Goal: Task Accomplishment & Management: Manage account settings

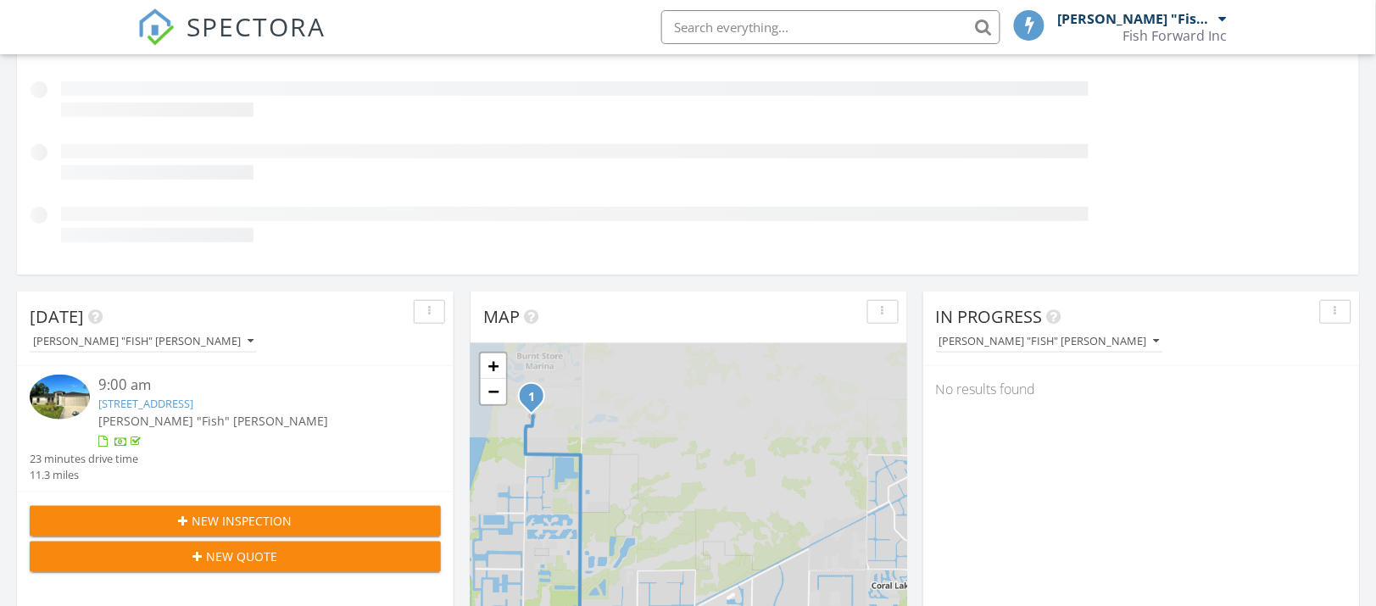
scroll to position [8, 8]
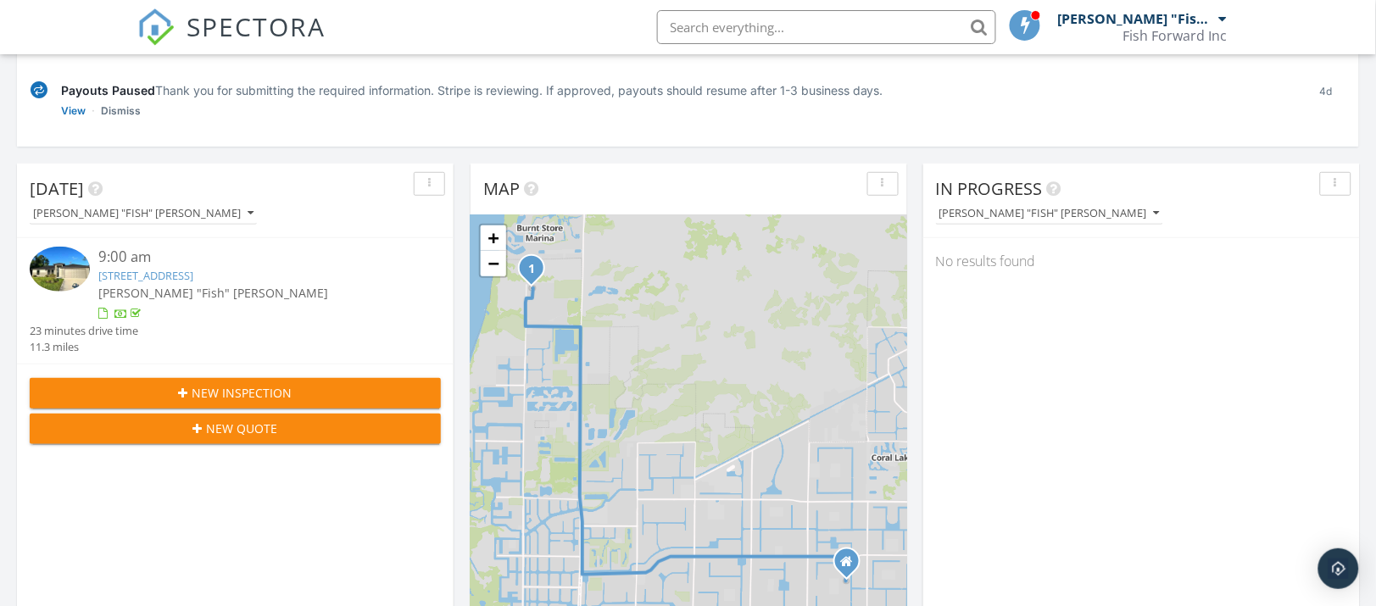
click at [162, 274] on link "4740 NW 39th Pl, Cape Coral, FL 33993" at bounding box center [145, 275] width 95 height 15
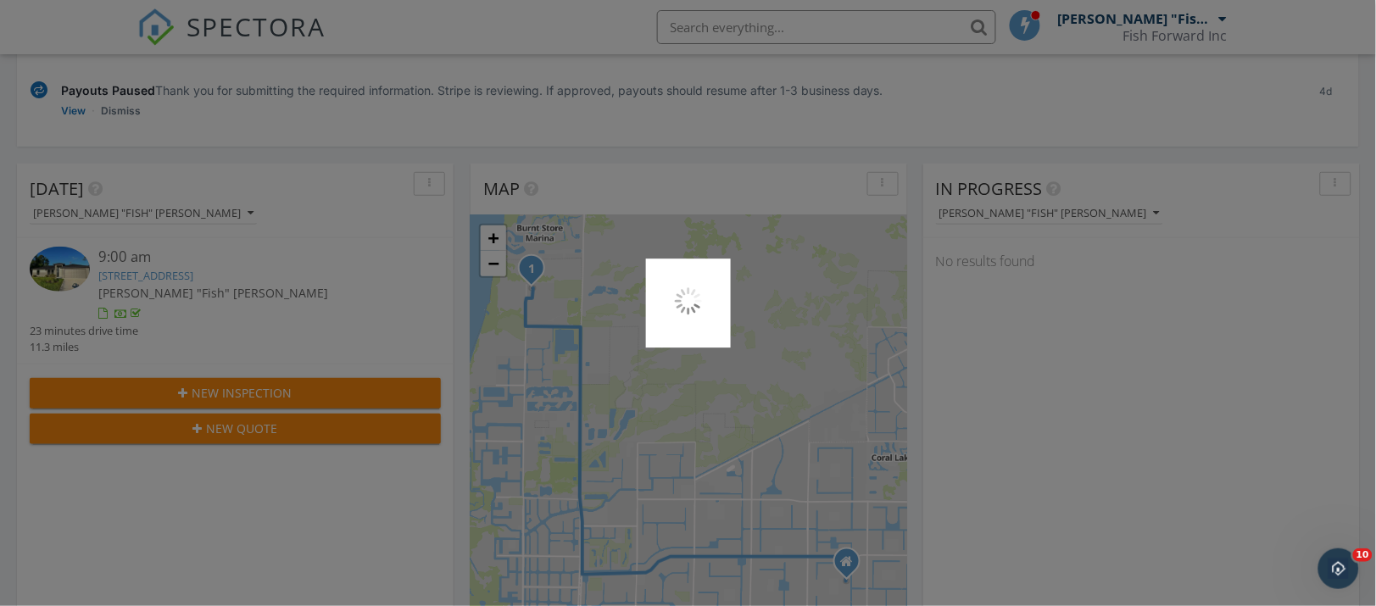
scroll to position [0, 0]
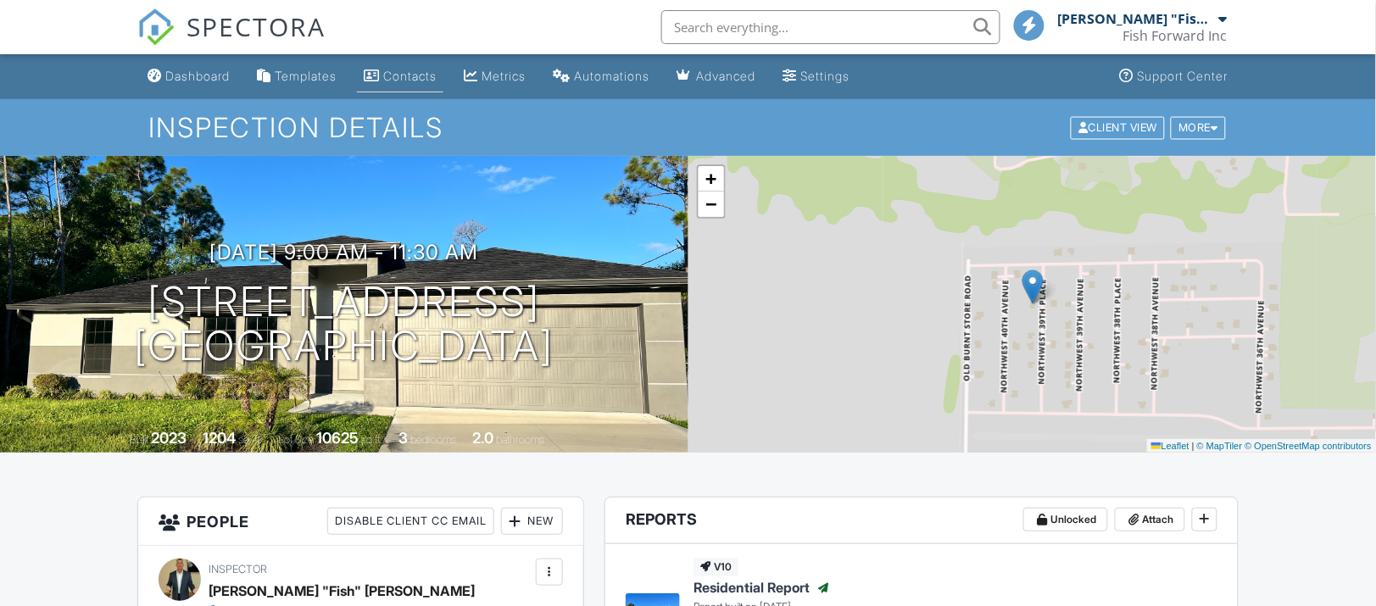
click at [420, 77] on div "Contacts" at bounding box center [409, 76] width 53 height 14
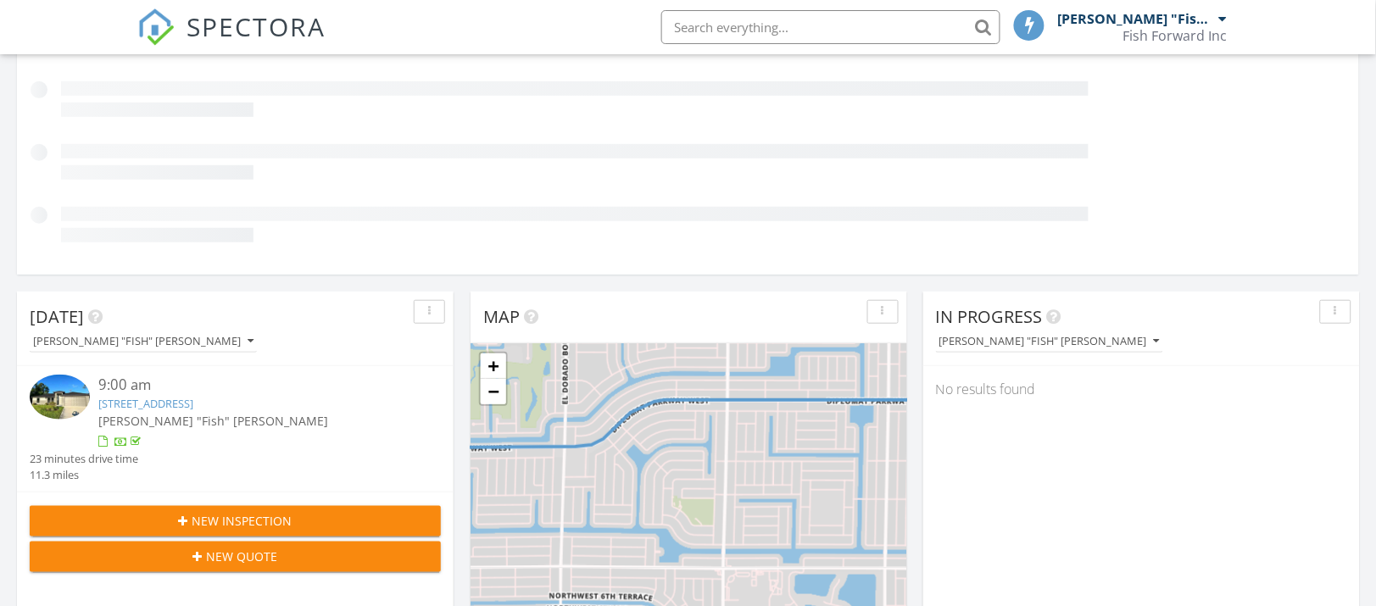
scroll to position [1575, 1410]
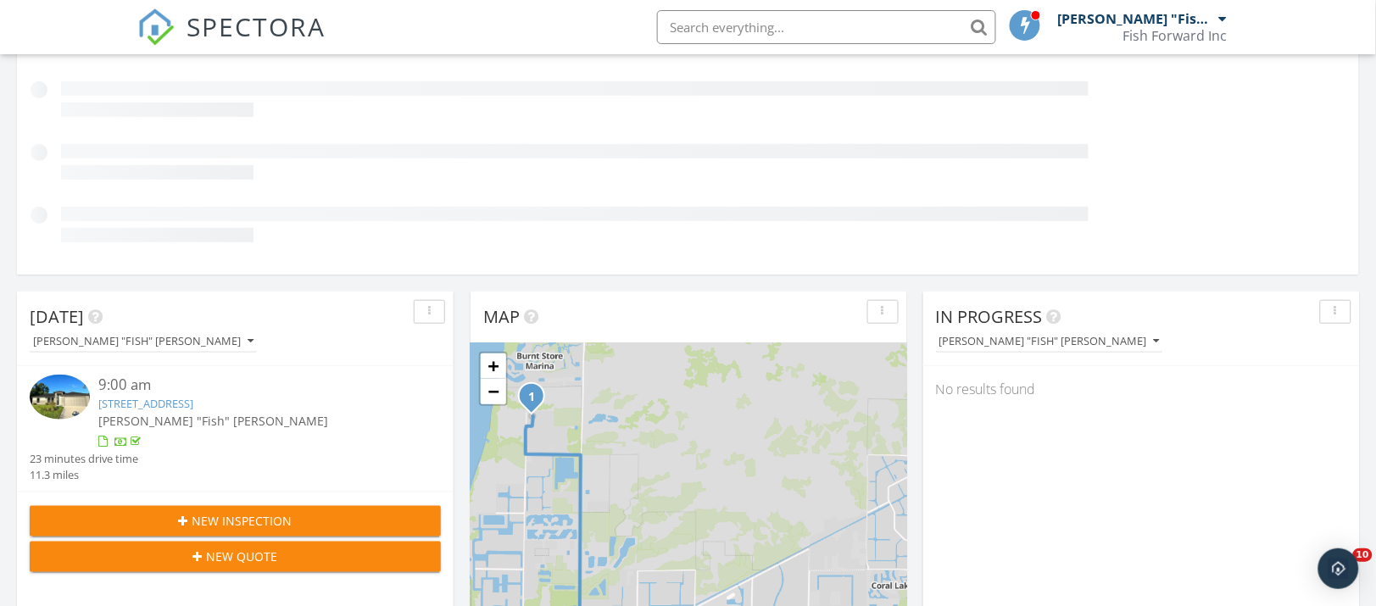
click at [180, 397] on link "4740 NW 39th Pl, Cape Coral, FL 33993" at bounding box center [145, 403] width 95 height 15
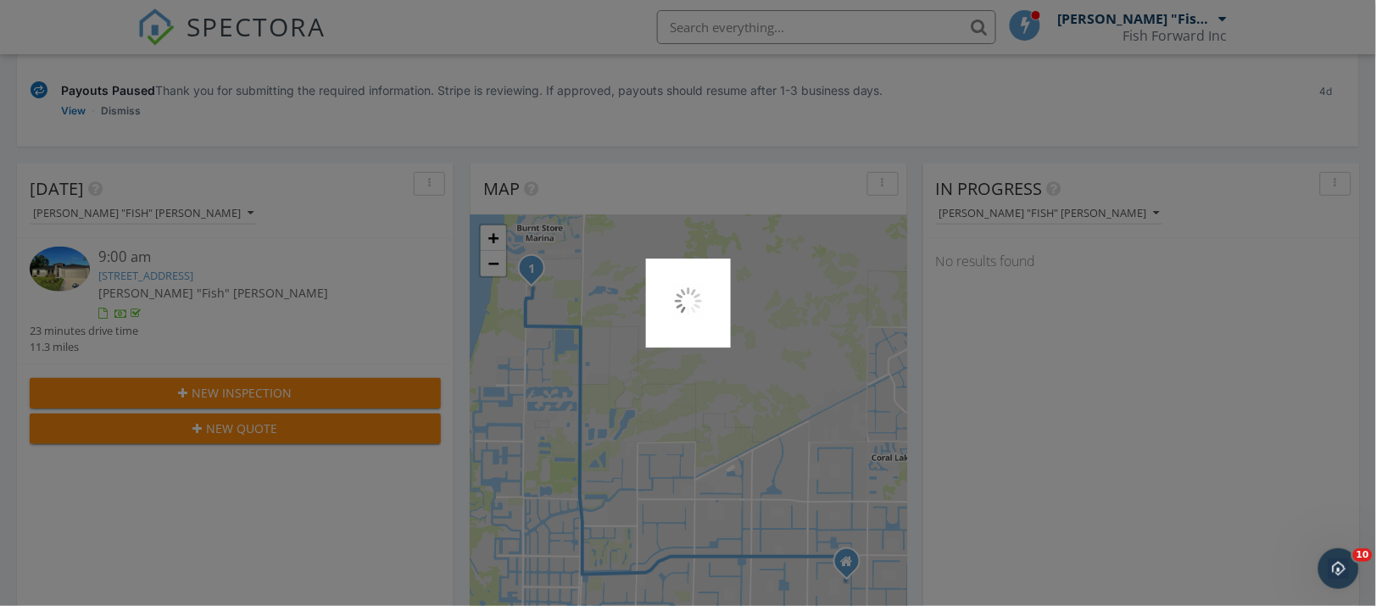
scroll to position [0, 0]
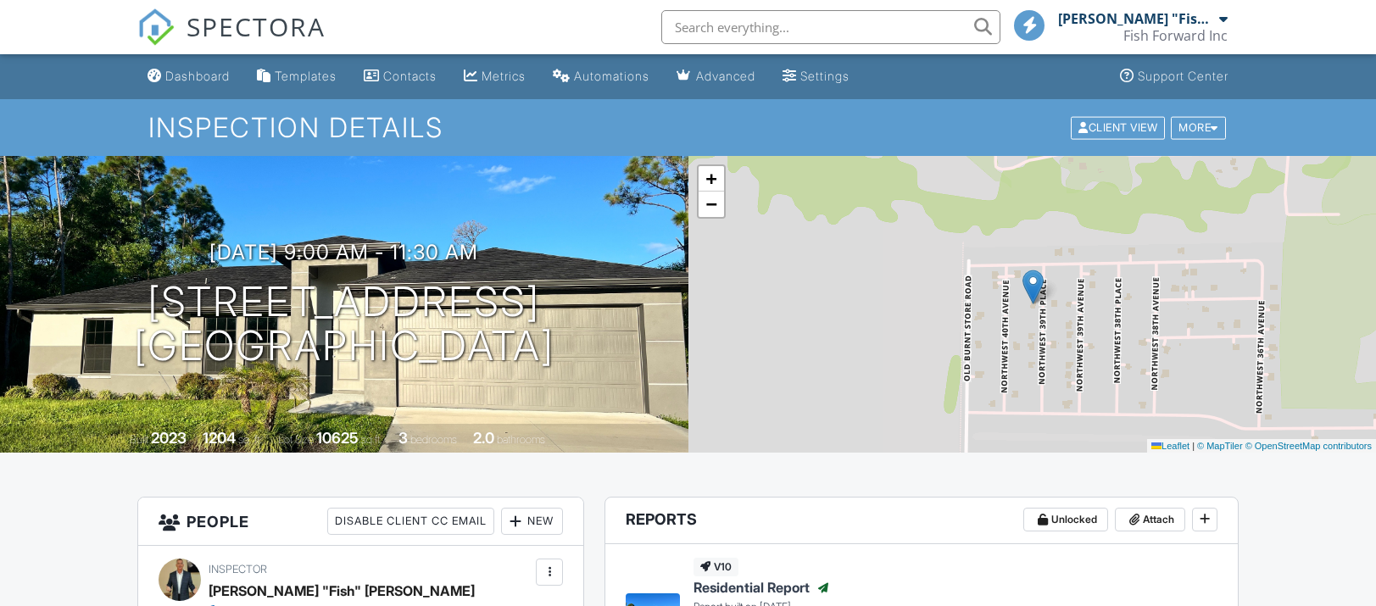
scroll to position [424, 0]
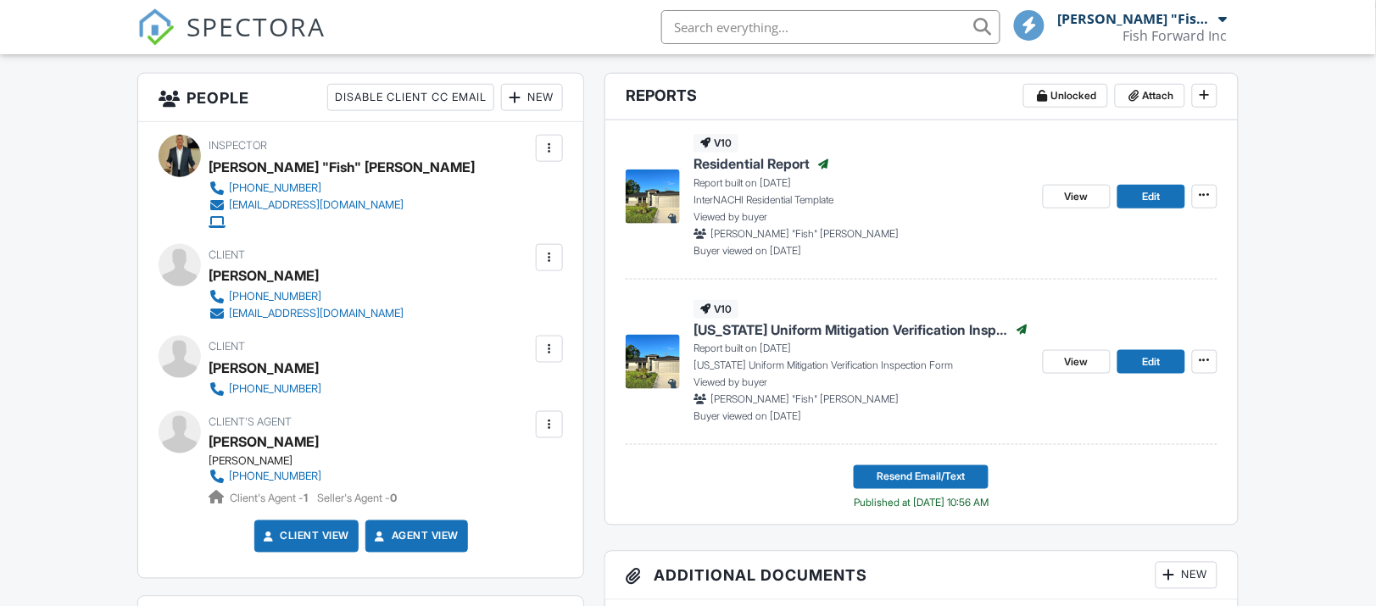
drag, startPoint x: 0, startPoint y: 0, endPoint x: 545, endPoint y: 420, distance: 688.4
click at [547, 430] on div at bounding box center [549, 424] width 17 height 17
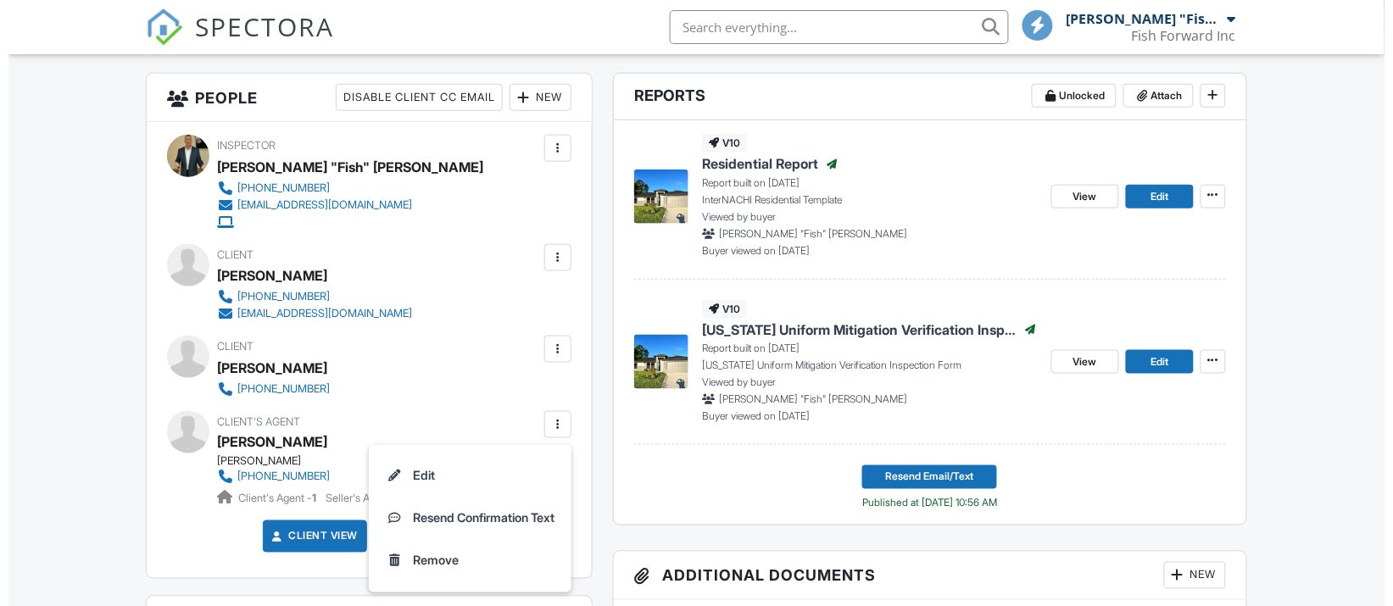
scroll to position [0, 0]
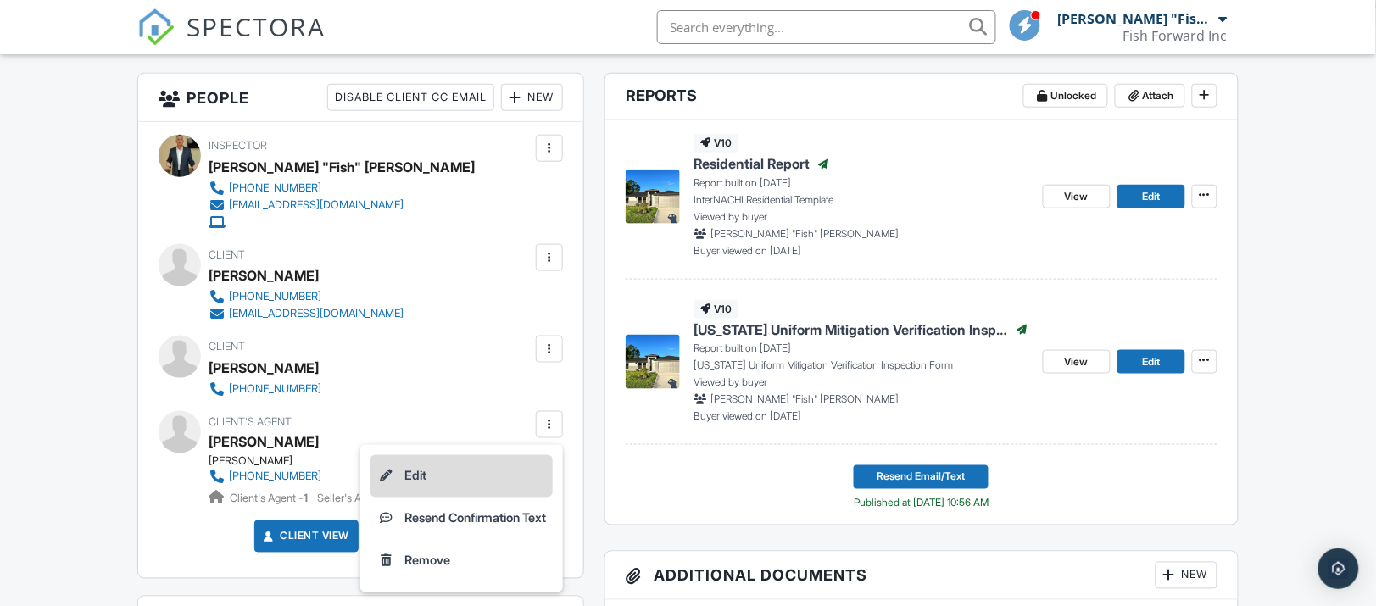
click at [416, 472] on li "Edit" at bounding box center [461, 476] width 182 height 42
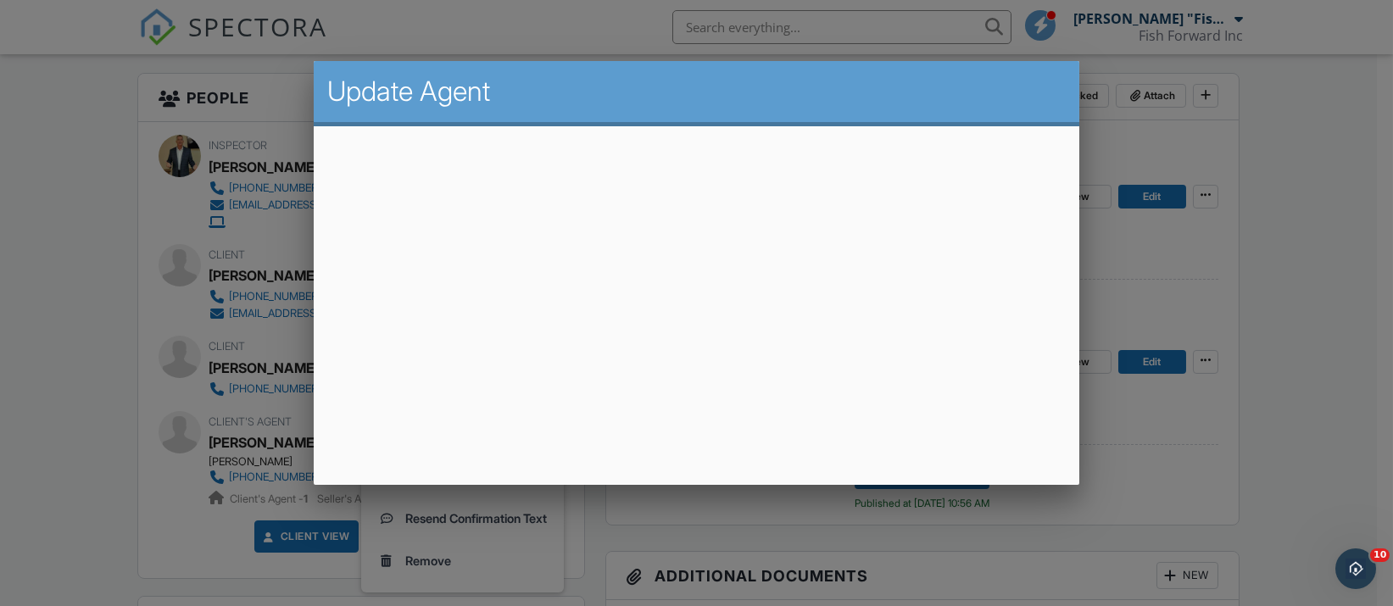
click at [1331, 360] on div at bounding box center [696, 294] width 1393 height 758
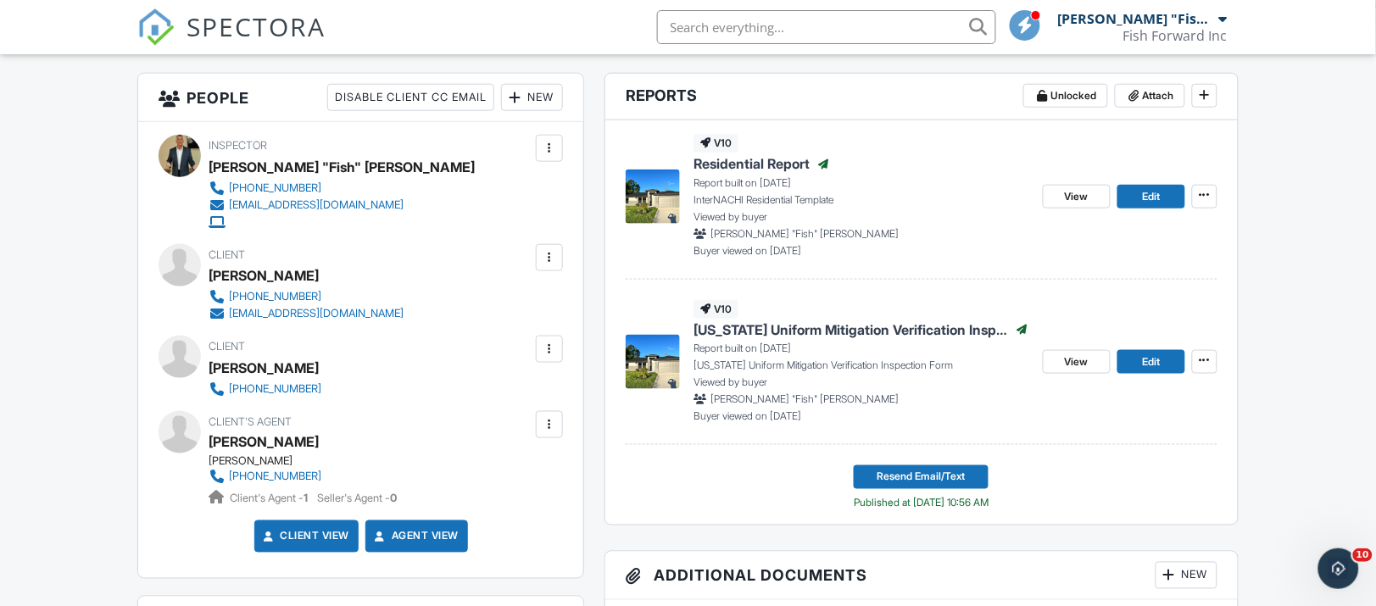
click at [543, 422] on div at bounding box center [549, 424] width 17 height 17
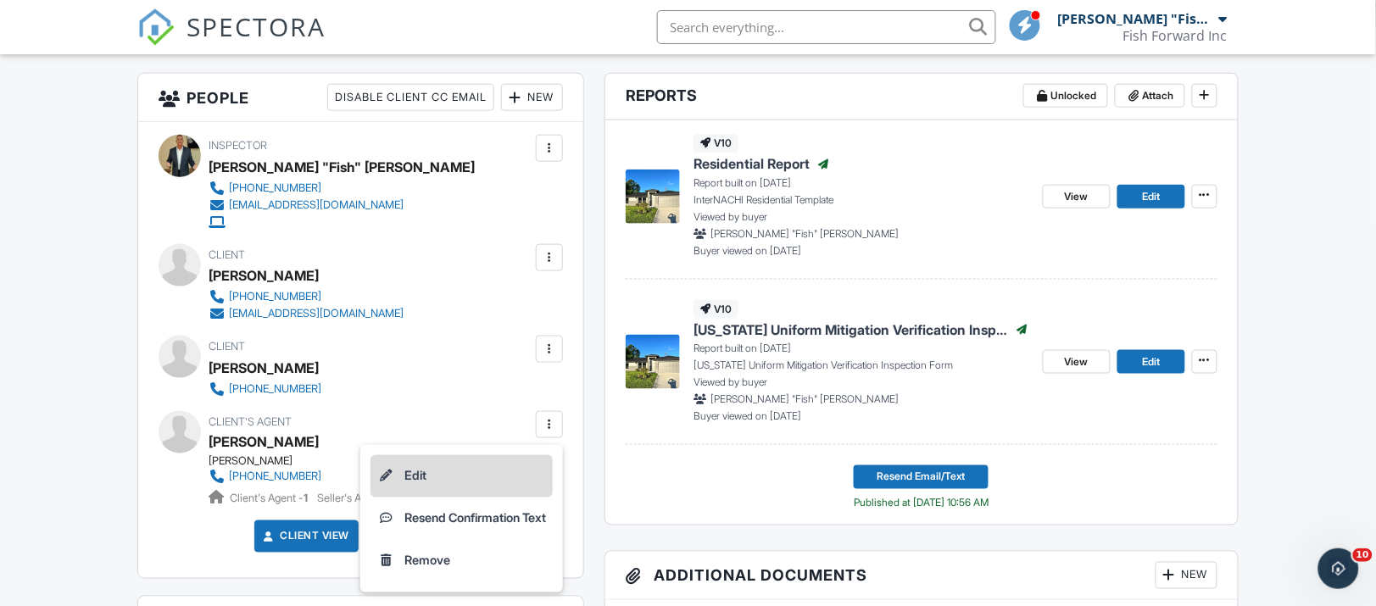
click at [415, 470] on li "Edit" at bounding box center [461, 476] width 182 height 42
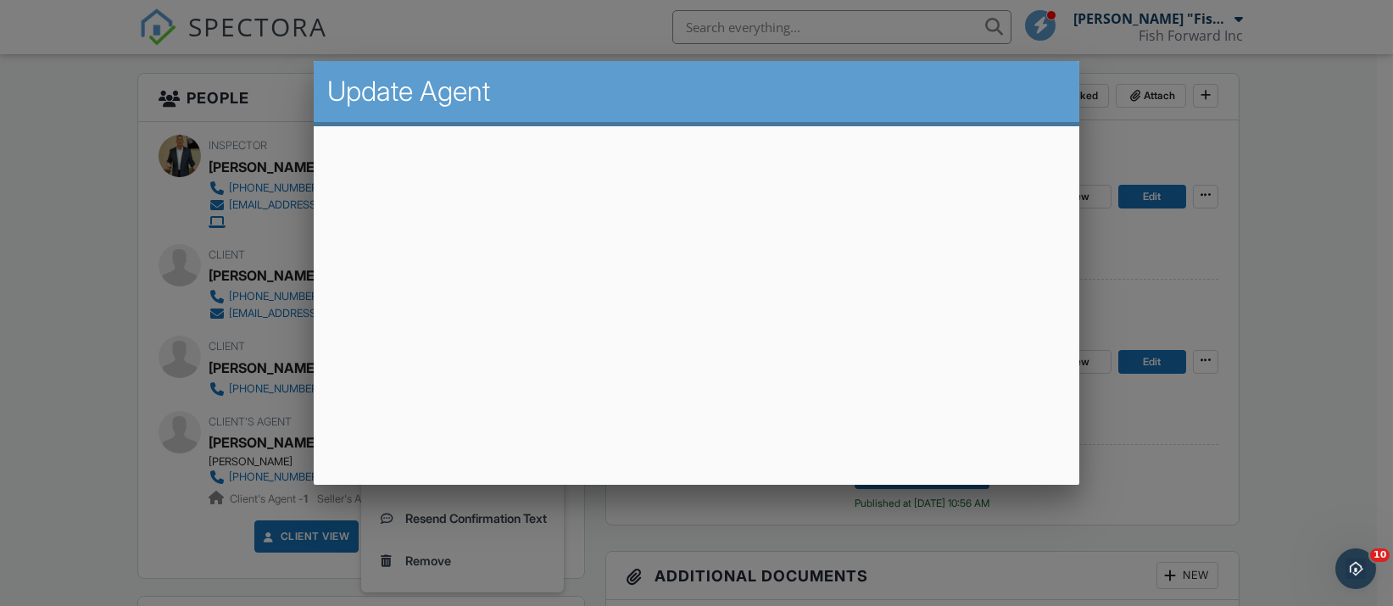
click at [1375, 320] on div at bounding box center [696, 294] width 1393 height 758
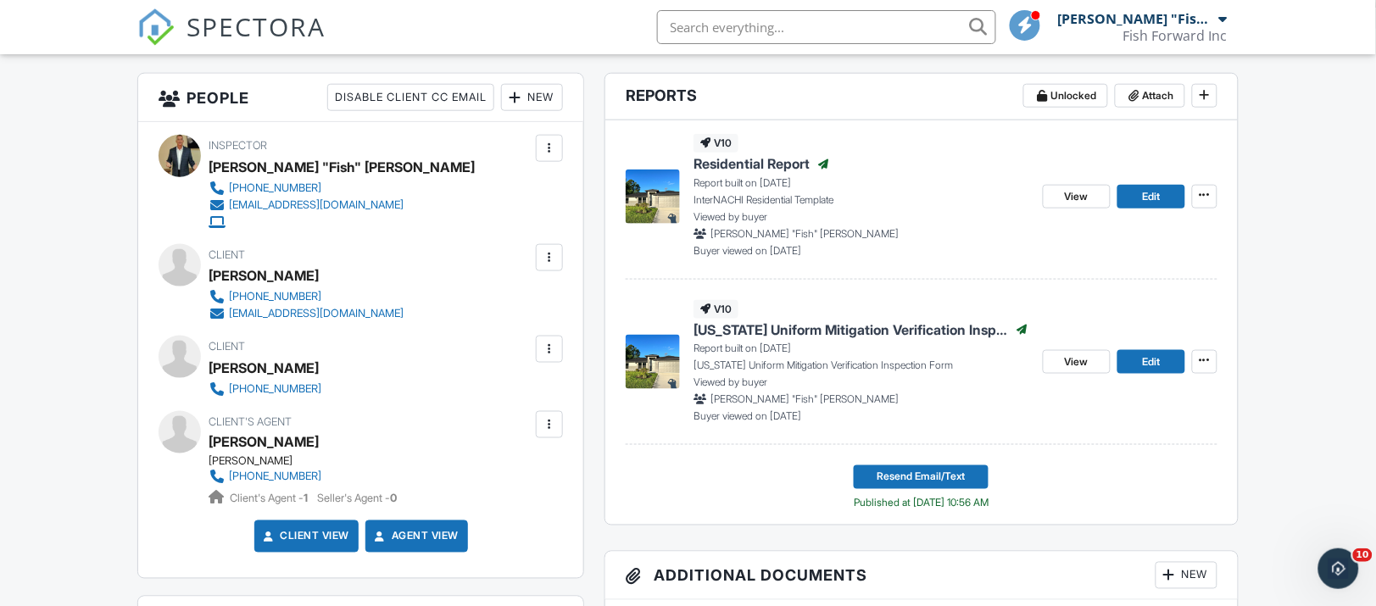
click at [548, 422] on div at bounding box center [549, 424] width 17 height 17
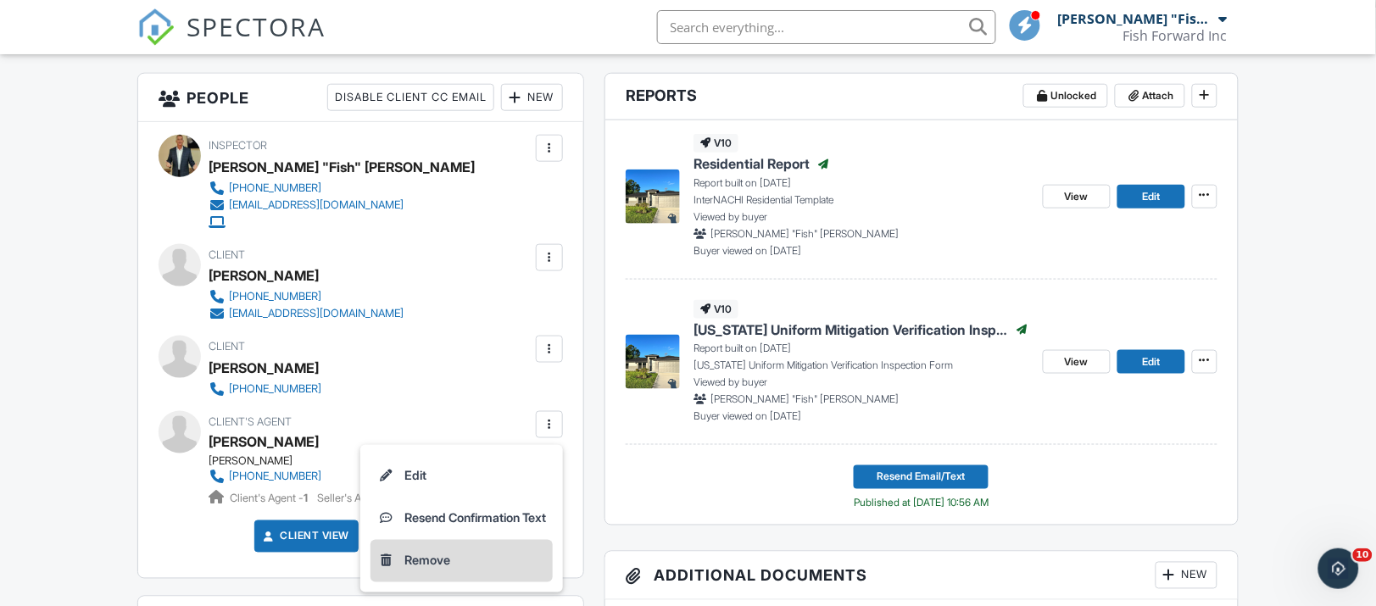
click at [437, 562] on li "Remove" at bounding box center [461, 561] width 182 height 42
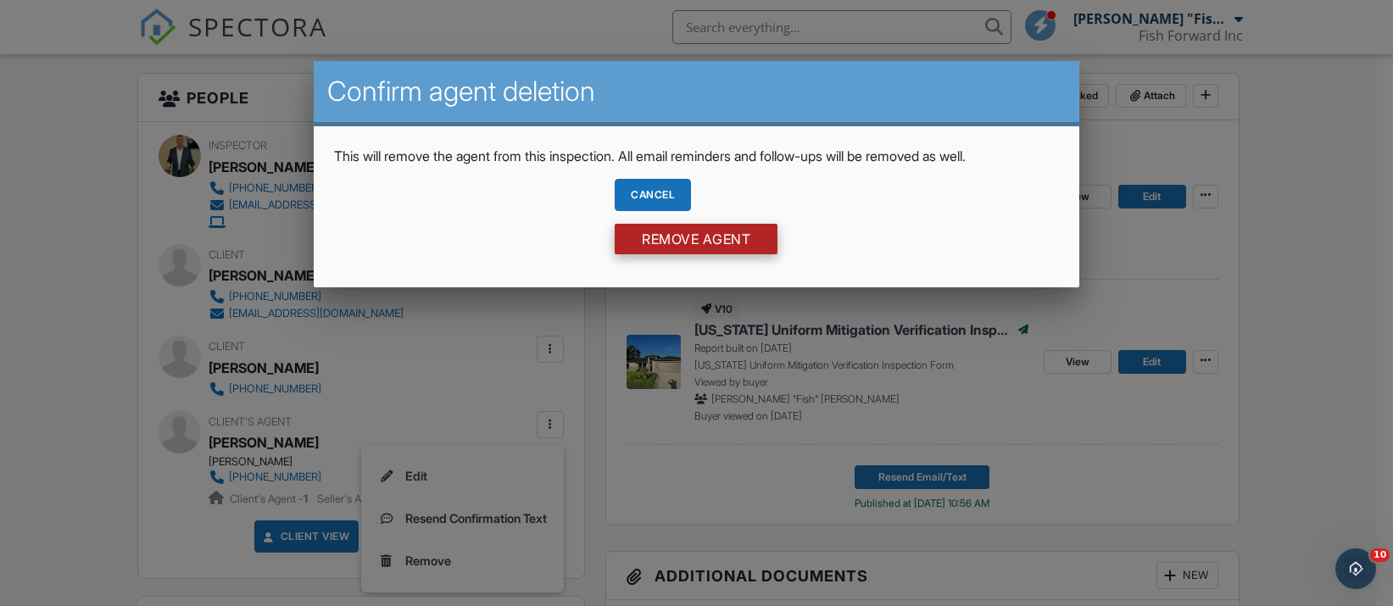
click at [712, 232] on input "Remove Agent" at bounding box center [696, 239] width 163 height 31
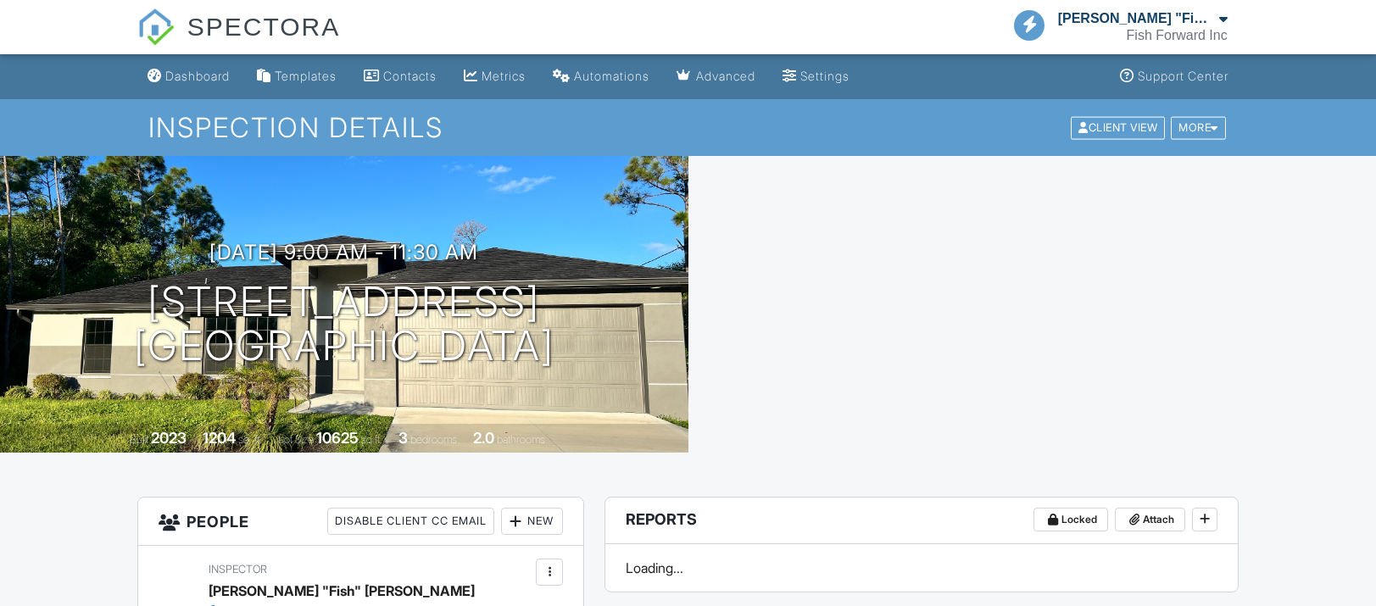
click at [520, 513] on div at bounding box center [515, 521] width 17 height 17
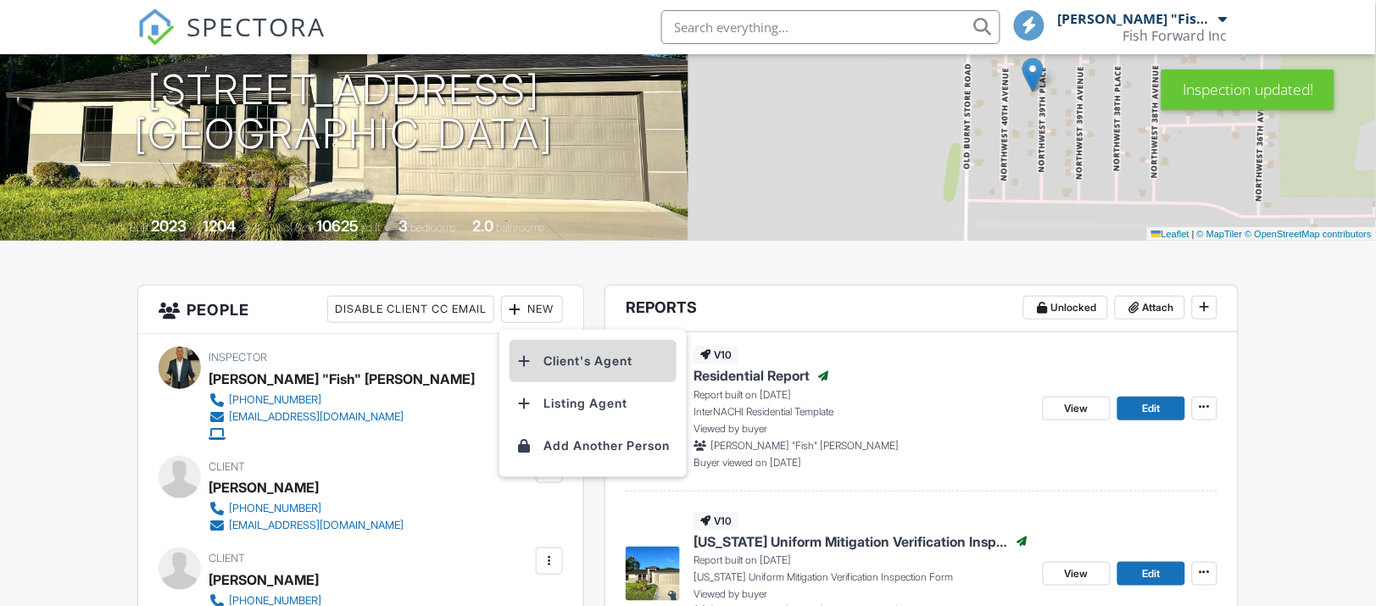
click at [553, 360] on li "Client's Agent" at bounding box center [592, 361] width 167 height 42
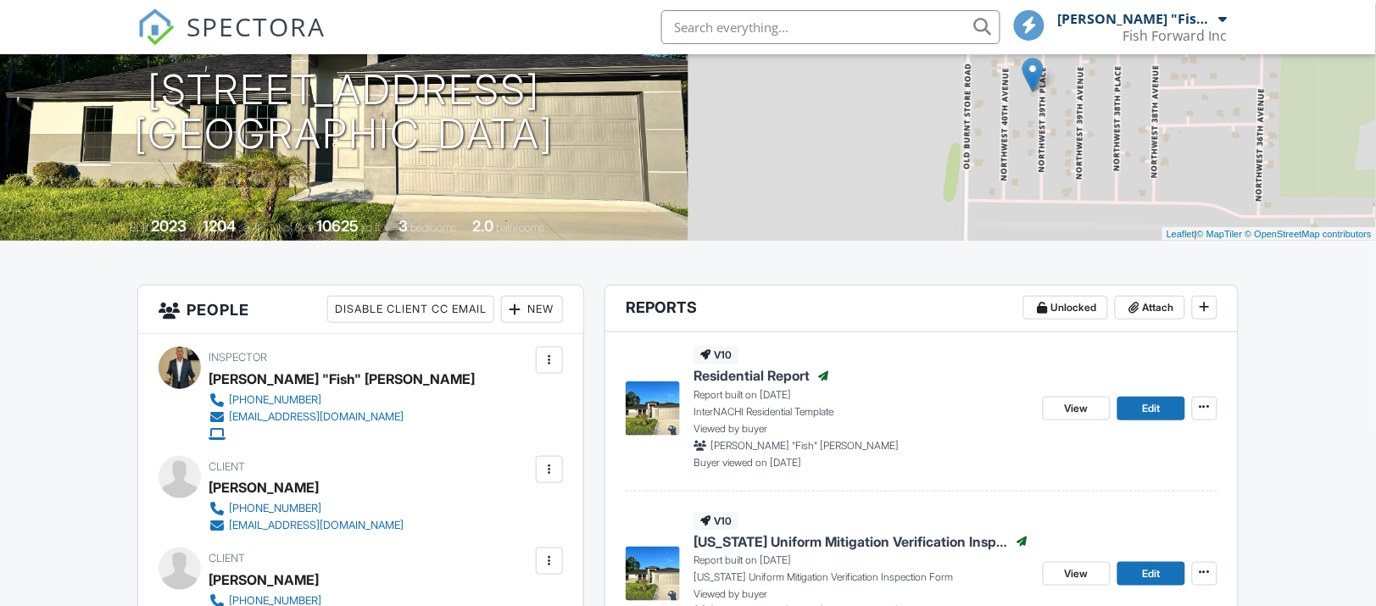
scroll to position [212, 0]
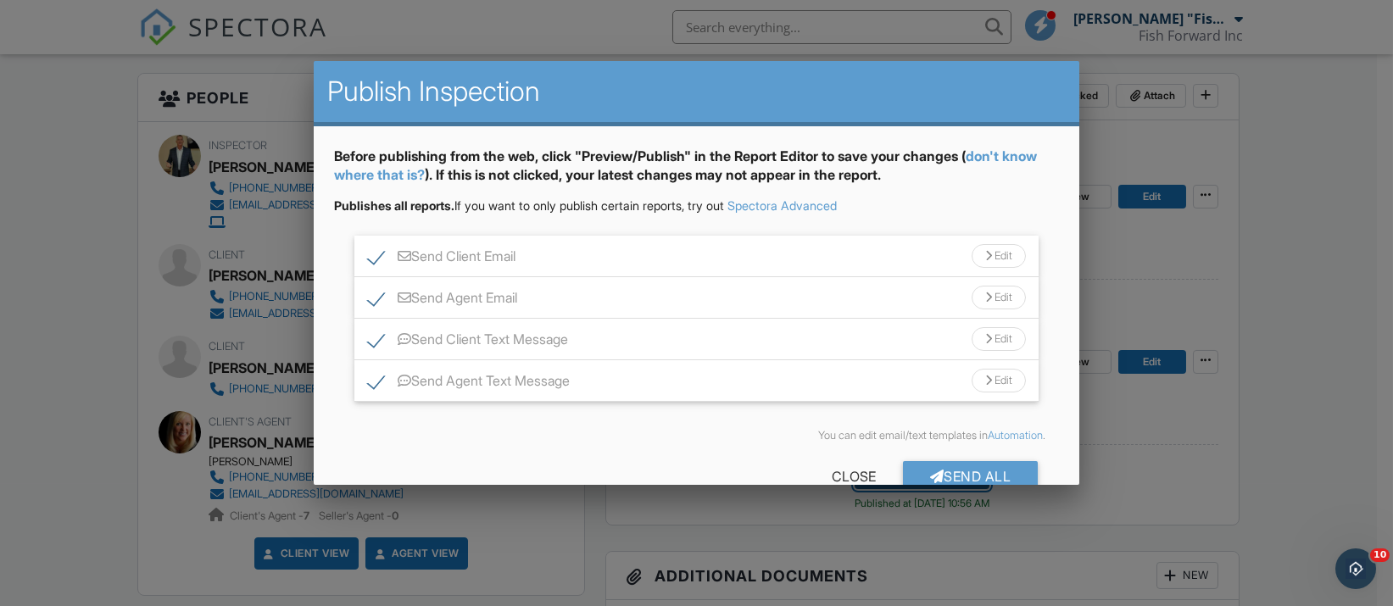
scroll to position [0, 0]
click at [967, 474] on div "Send All" at bounding box center [971, 476] width 136 height 31
